Goal: Transaction & Acquisition: Book appointment/travel/reservation

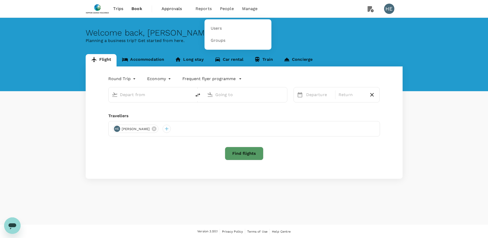
click at [227, 10] on span "People" at bounding box center [227, 9] width 14 height 6
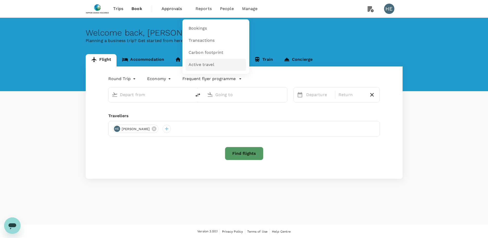
click at [192, 62] on span "Active travel" at bounding box center [202, 65] width 26 height 6
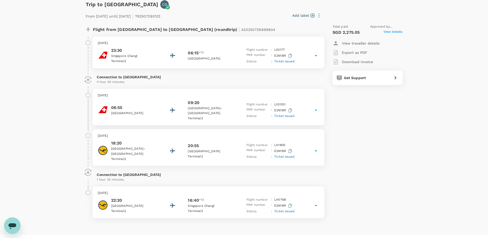
scroll to position [27, 0]
click at [317, 55] on icon at bounding box center [316, 55] width 6 height 6
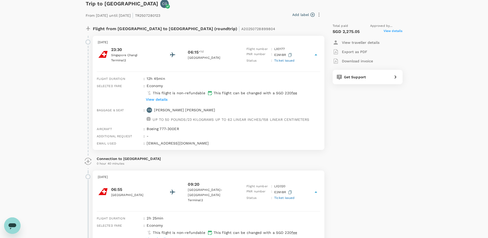
click at [313, 56] on div "23:30 Singapore Changi Terminal 2 06:15 +1d Zurich Flight number : LX 0177 PNR …" at bounding box center [209, 55] width 222 height 17
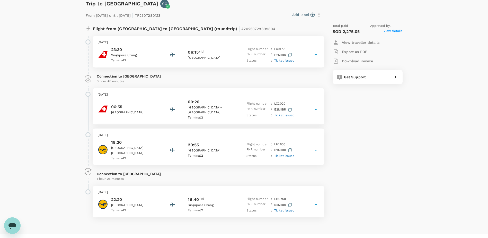
click at [313, 56] on div "23:30 Singapore Changi Terminal 2 06:15 +1d Zurich Flight number : LX 0177 PNR …" at bounding box center [209, 55] width 222 height 17
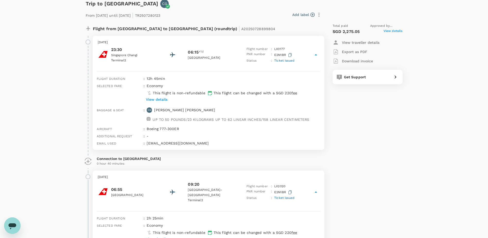
click at [347, 125] on div "Total paid Approved by Wilson Tan SGD 2,275.05 View details View traveller deta…" at bounding box center [362, 202] width 80 height 367
click at [317, 55] on icon at bounding box center [316, 54] width 3 height 1
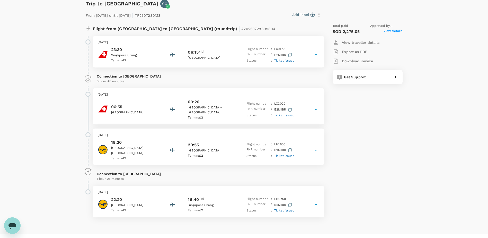
click at [315, 109] on icon at bounding box center [316, 109] width 3 height 1
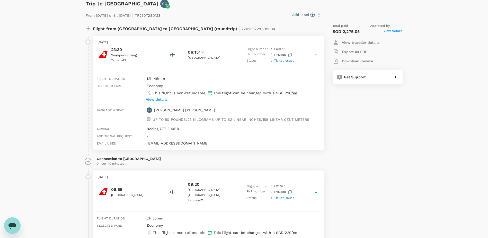
click at [316, 54] on icon at bounding box center [316, 55] width 6 height 6
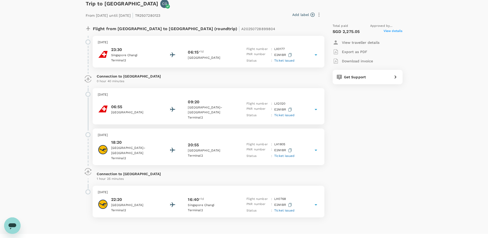
click at [362, 50] on p "Export as PDF" at bounding box center [354, 51] width 25 height 5
